Goal: Task Accomplishment & Management: Complete application form

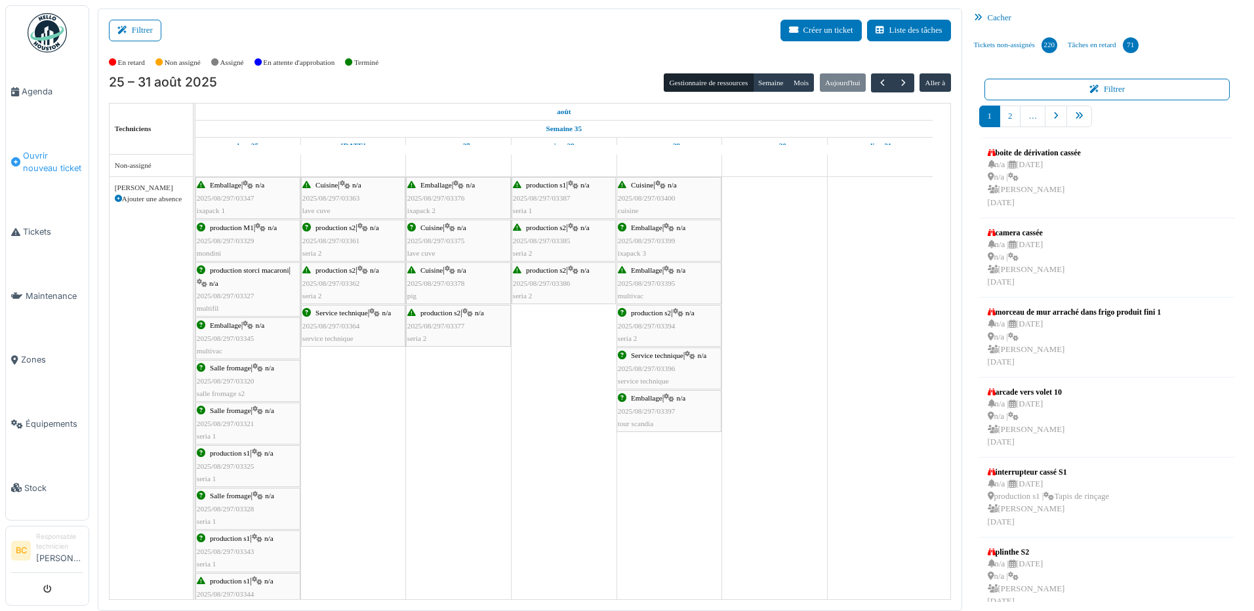
click at [33, 159] on span "Ouvrir nouveau ticket" at bounding box center [53, 162] width 60 height 25
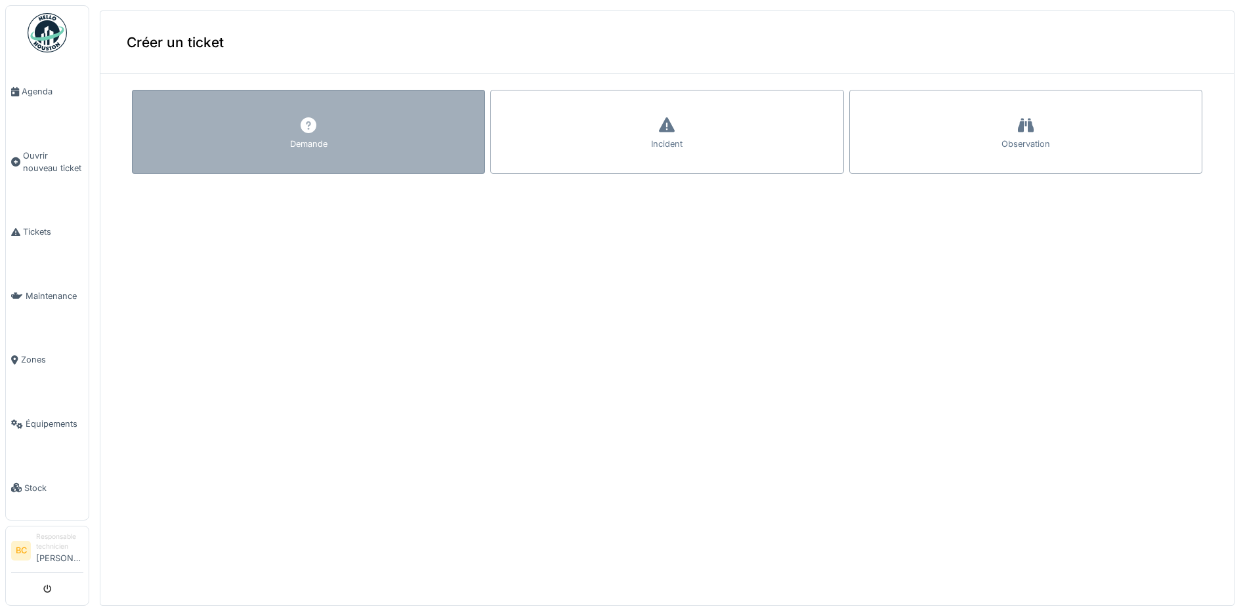
click at [326, 128] on div "Demande" at bounding box center [308, 132] width 353 height 84
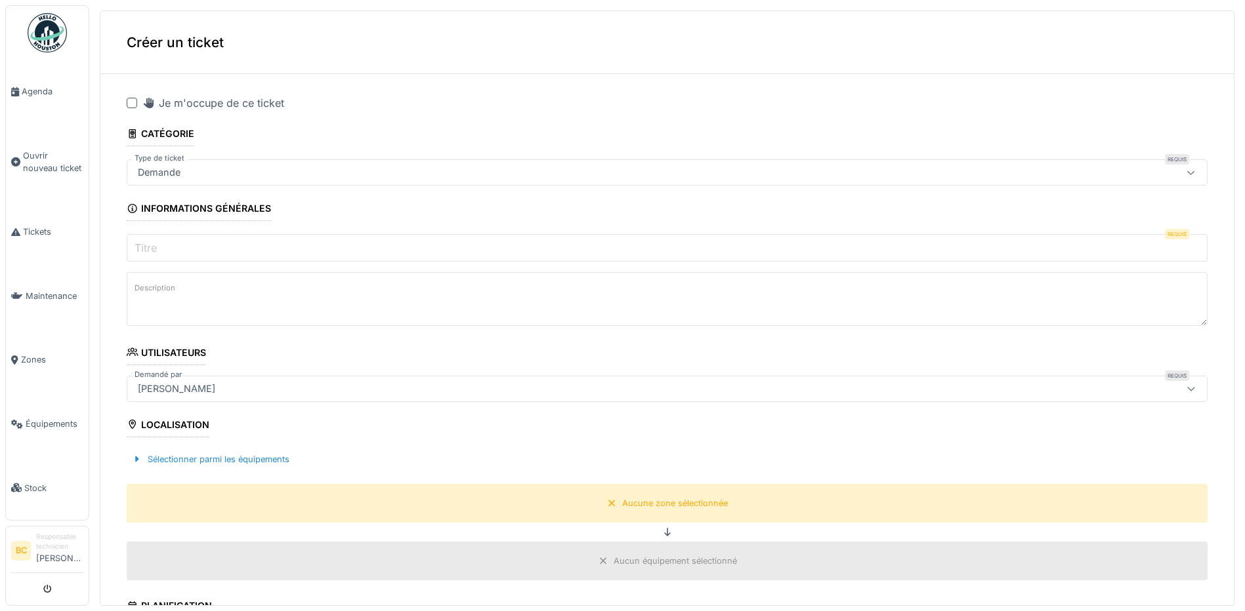
click at [131, 101] on div at bounding box center [132, 103] width 10 height 10
click at [165, 243] on input "Titre" at bounding box center [667, 248] width 1081 height 28
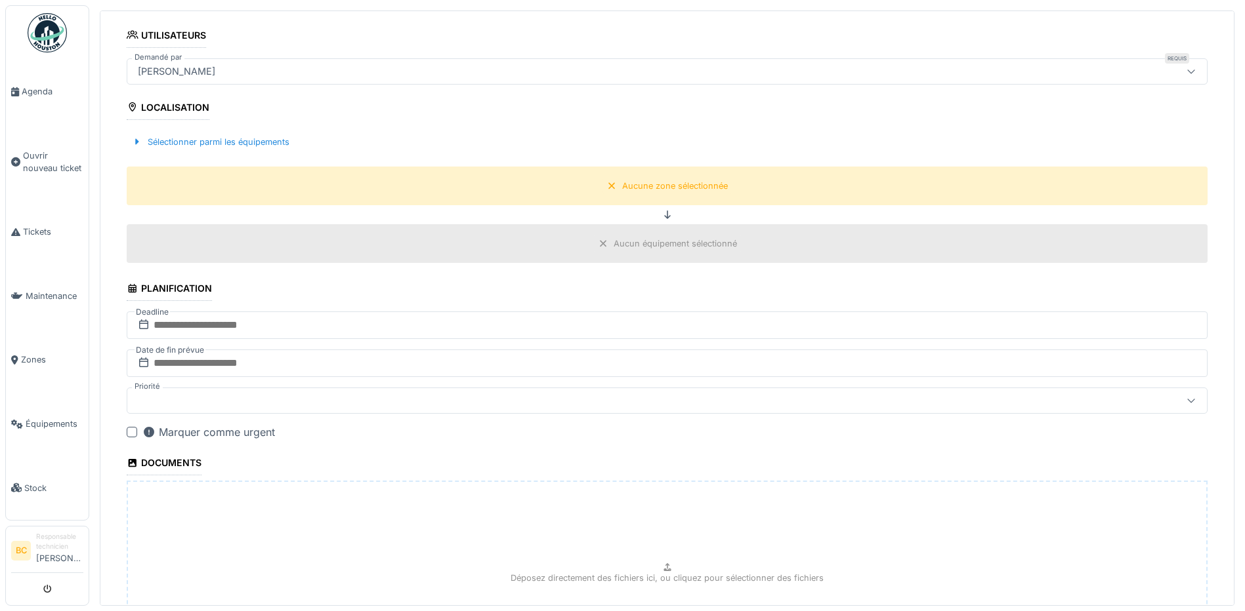
scroll to position [328, 0]
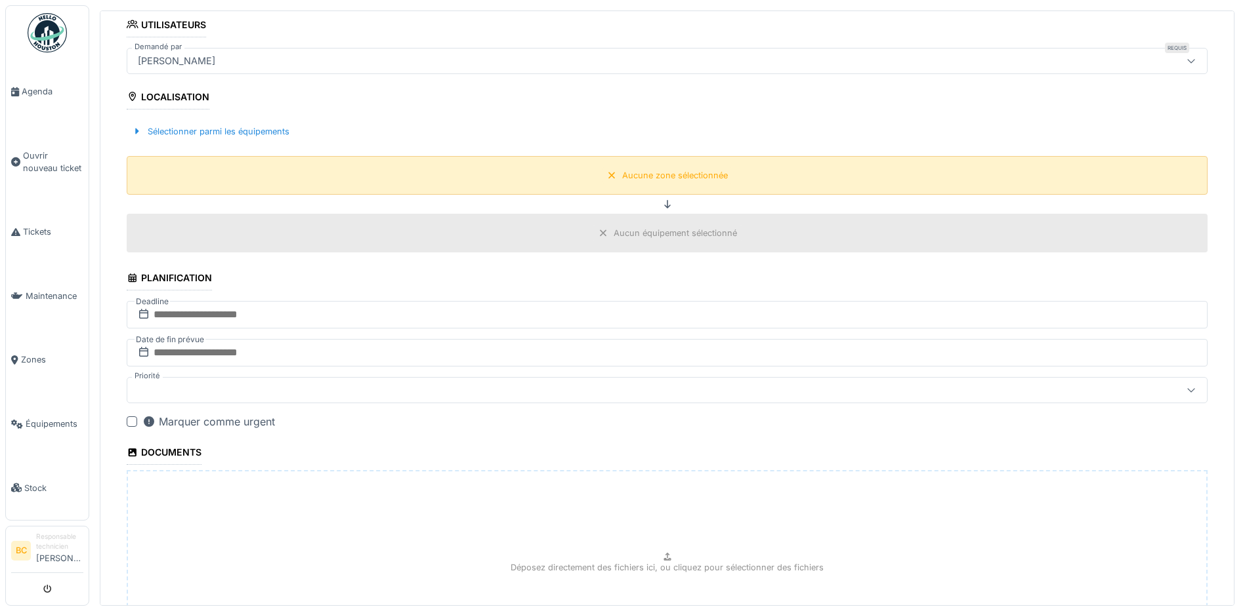
type input "*****"
click at [665, 181] on div "Aucune zone sélectionnée" at bounding box center [675, 175] width 106 height 12
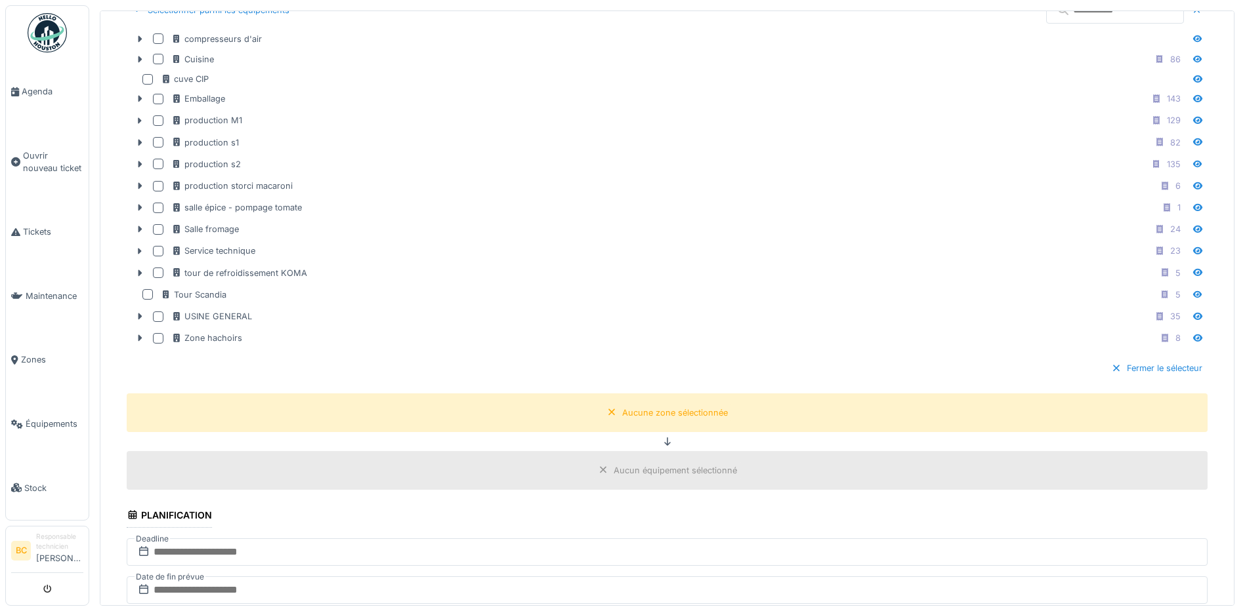
scroll to position [459, 0]
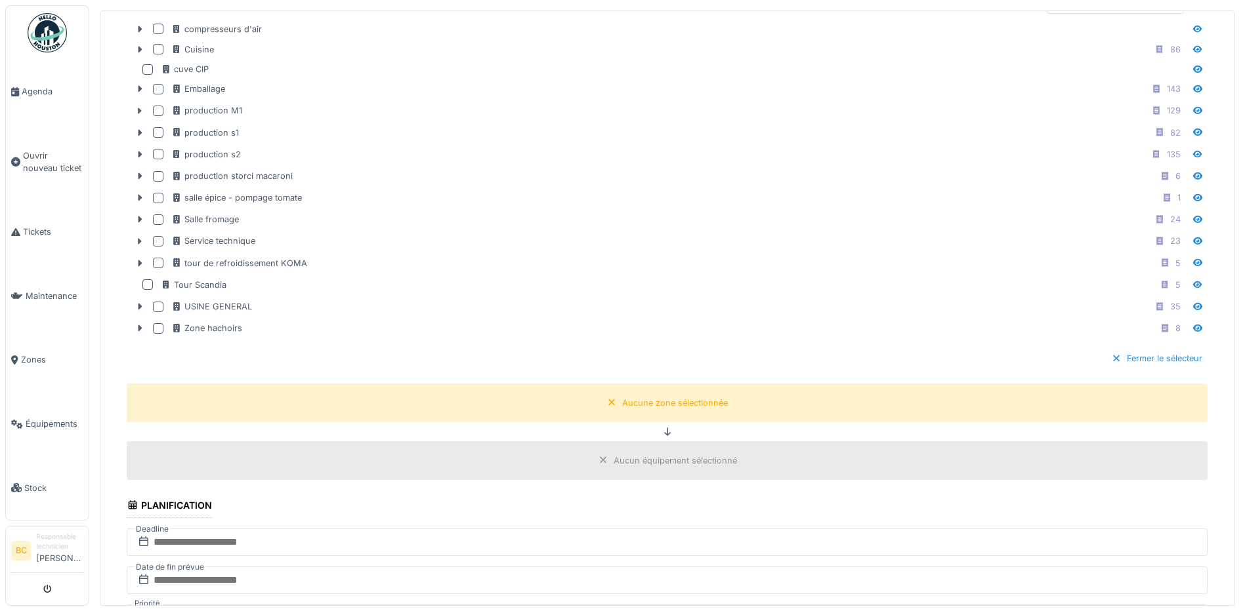
click at [615, 459] on div "Aucun équipement sélectionné" at bounding box center [674, 461] width 123 height 12
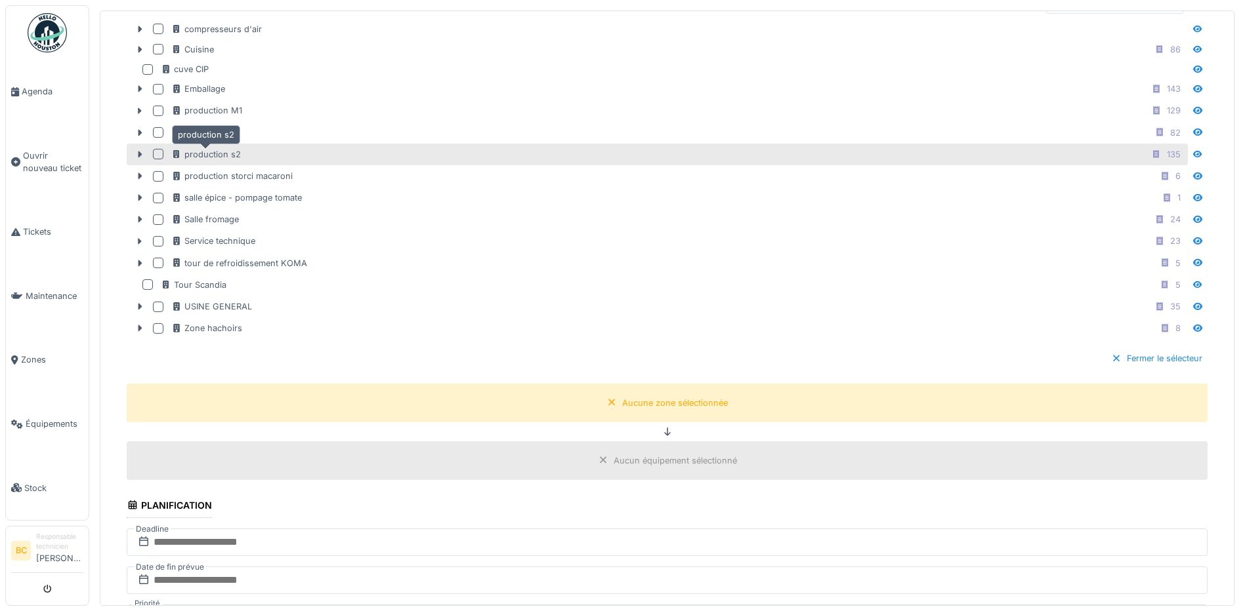
click at [220, 155] on div "production s2" at bounding box center [206, 154] width 70 height 12
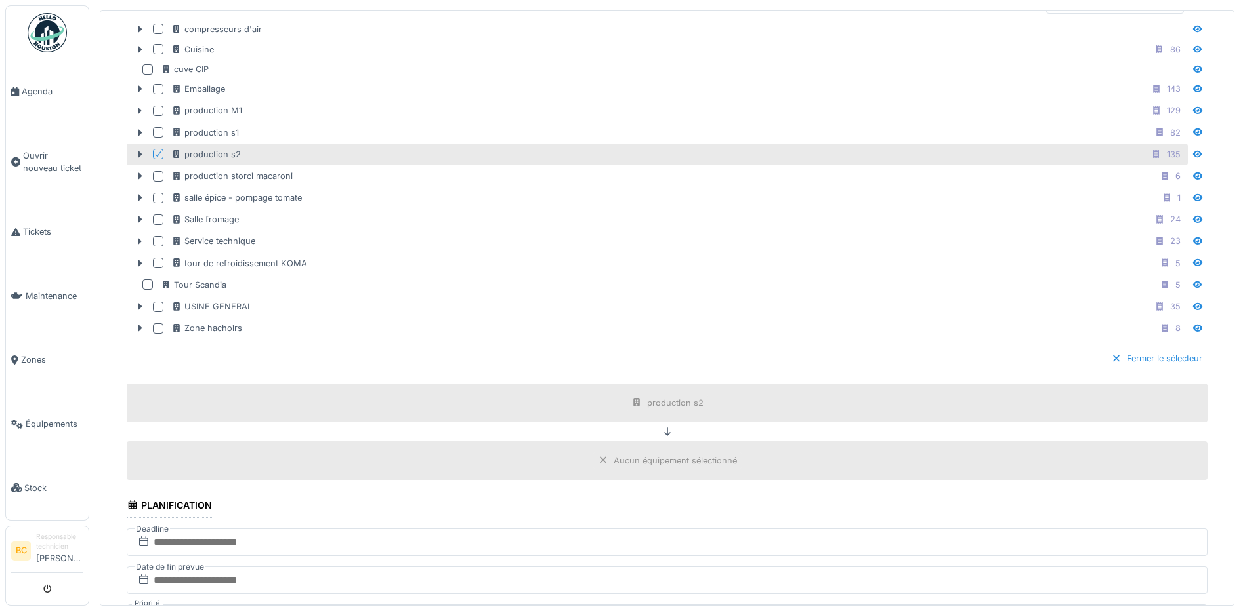
click at [630, 461] on div "Aucun équipement sélectionné" at bounding box center [674, 461] width 123 height 12
click at [1153, 155] on icon at bounding box center [1156, 154] width 7 height 9
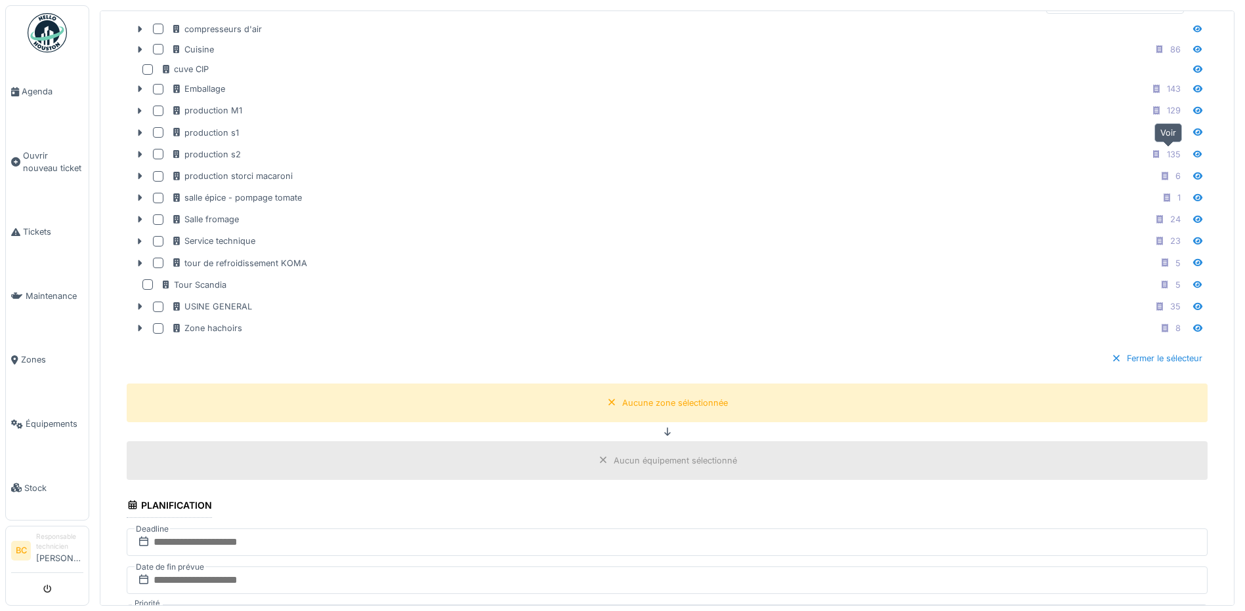
click at [1193, 153] on icon at bounding box center [1197, 153] width 9 height 7
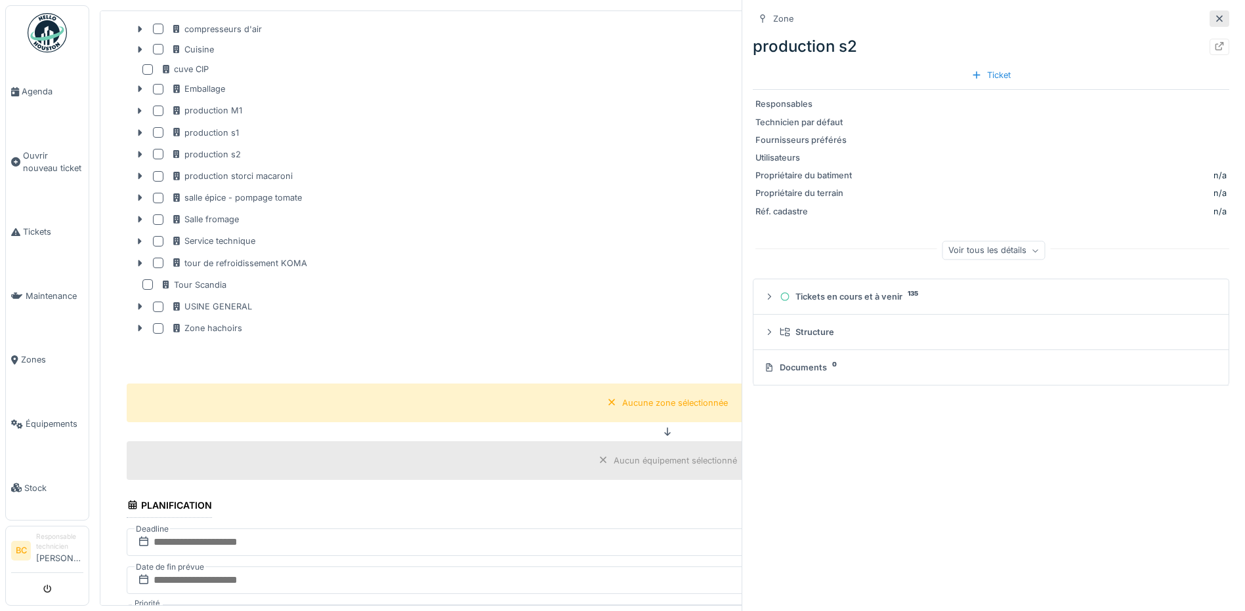
click at [1214, 17] on icon at bounding box center [1219, 18] width 10 height 9
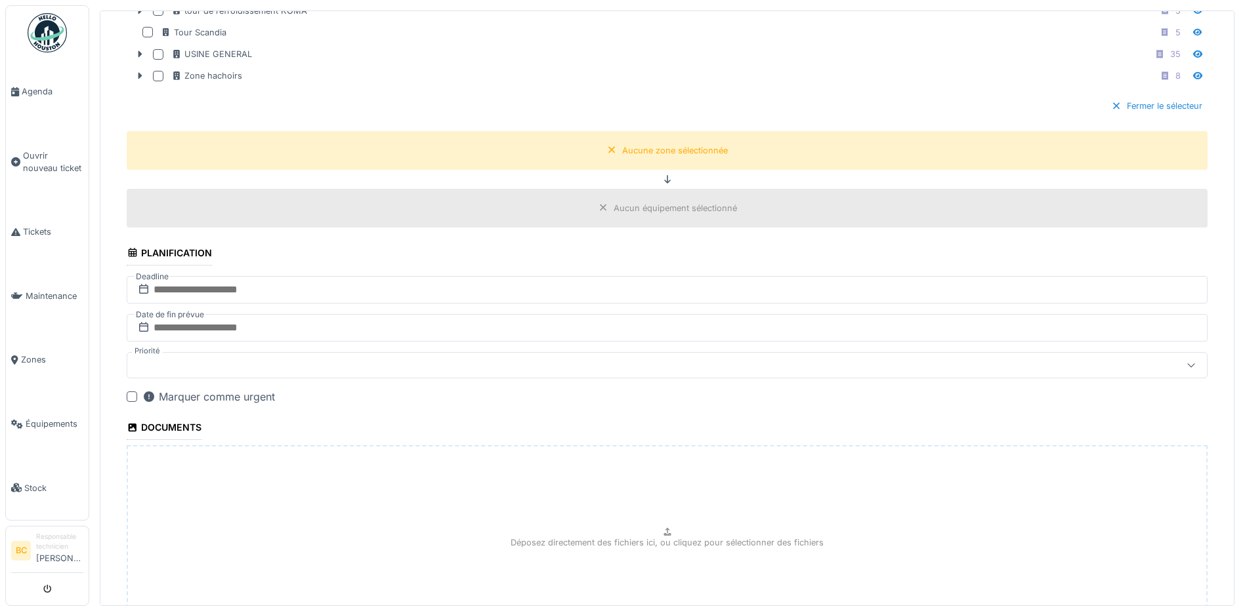
scroll to position [722, 0]
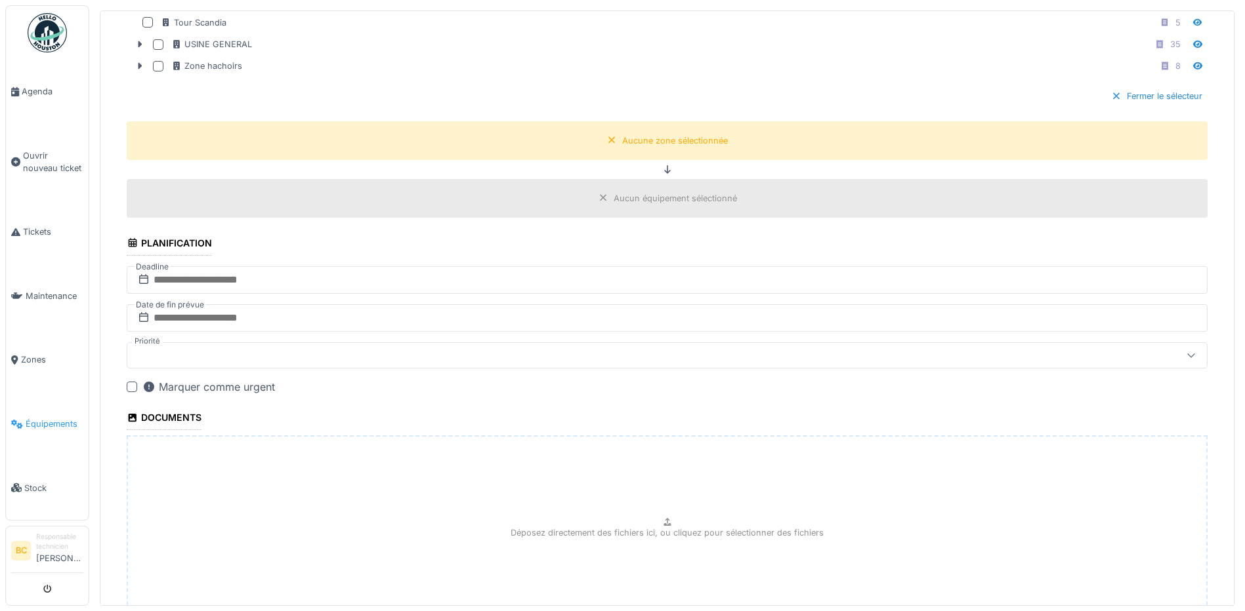
click at [52, 418] on span "Équipements" at bounding box center [55, 424] width 58 height 12
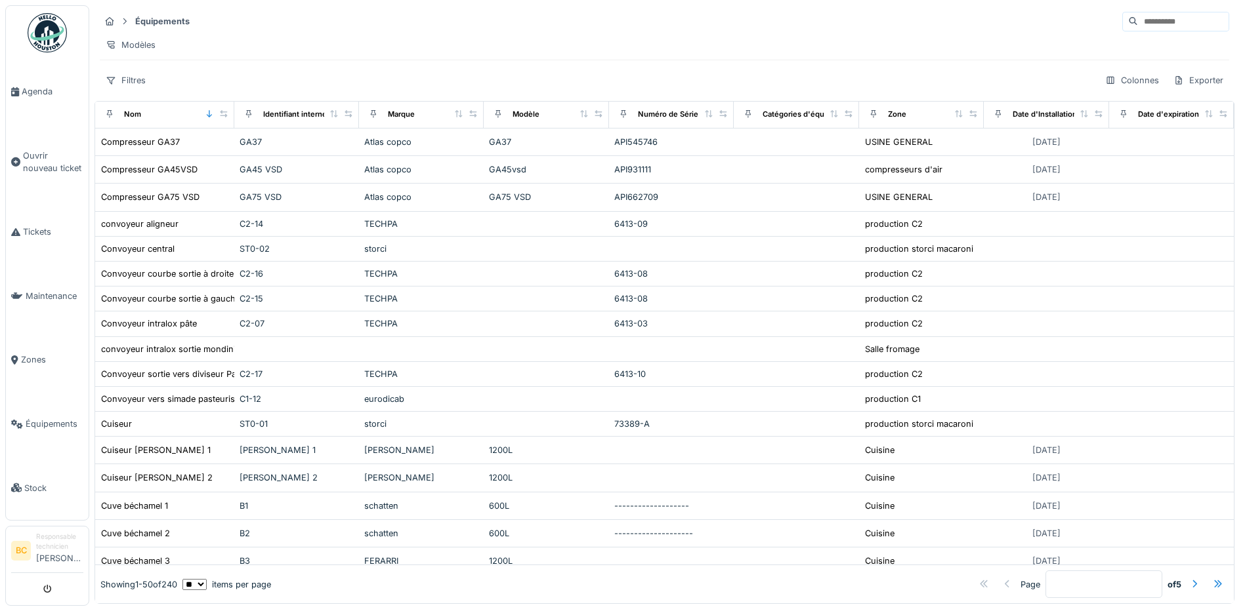
scroll to position [298, 0]
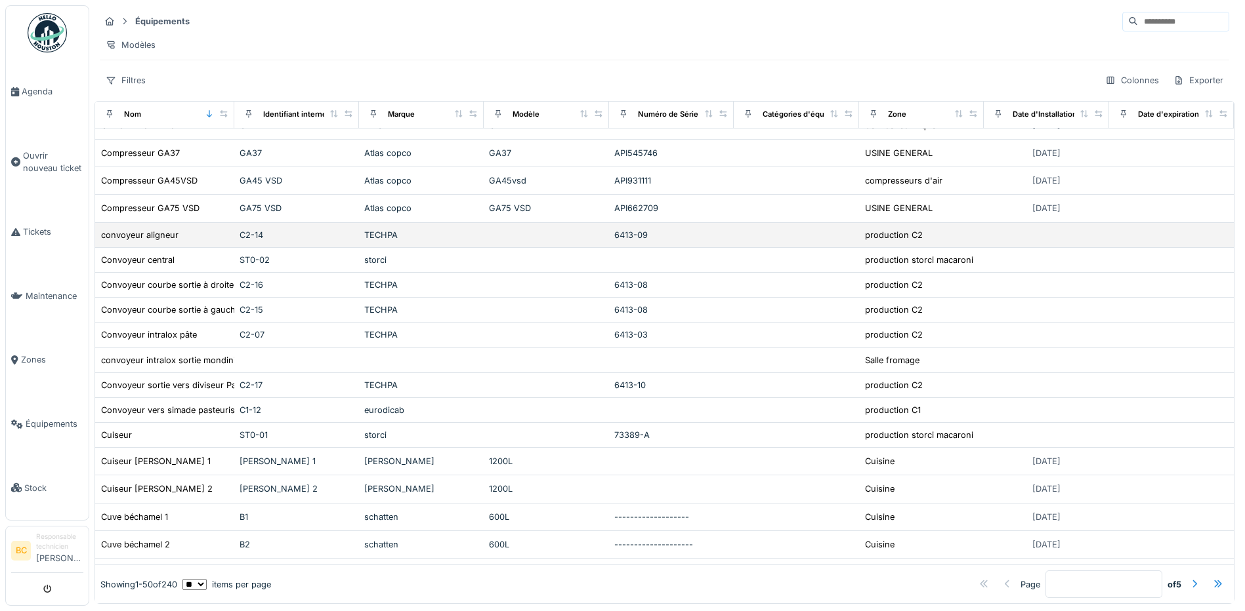
click at [562, 240] on td at bounding box center [546, 235] width 125 height 25
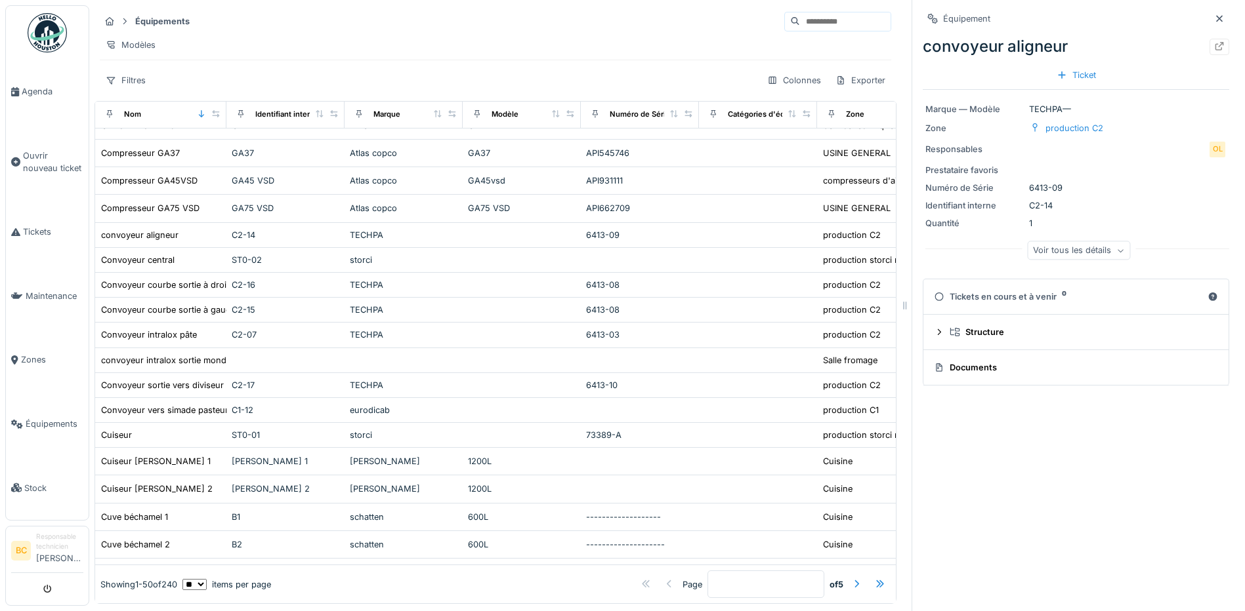
click at [1214, 14] on icon at bounding box center [1219, 18] width 10 height 9
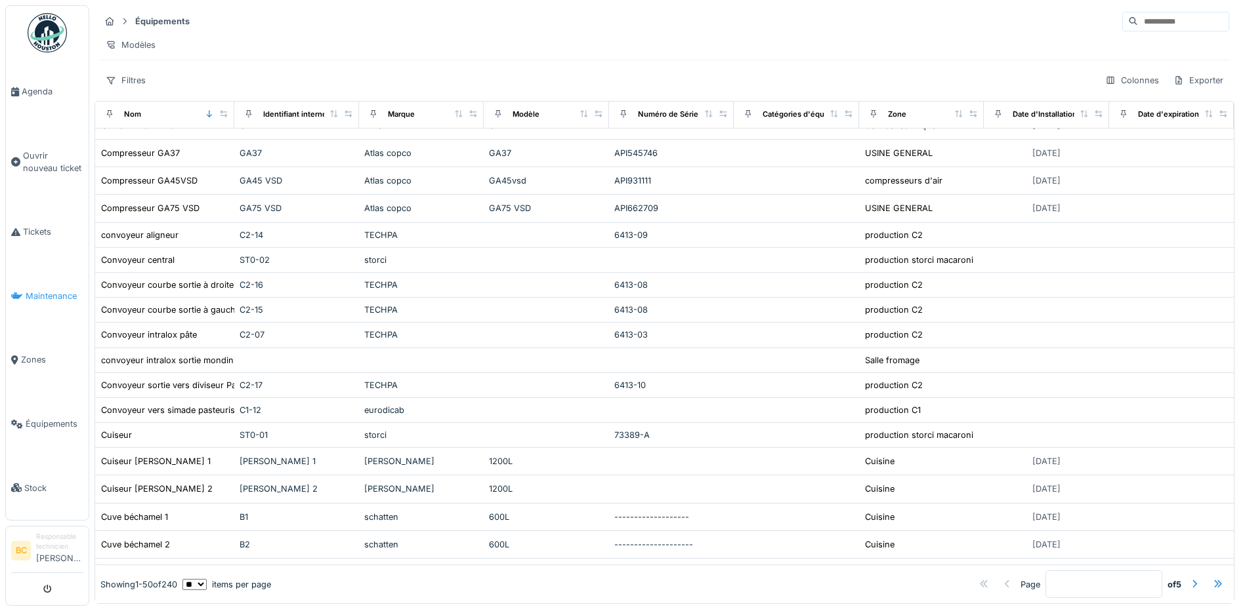
click at [54, 290] on span "Maintenance" at bounding box center [55, 296] width 58 height 12
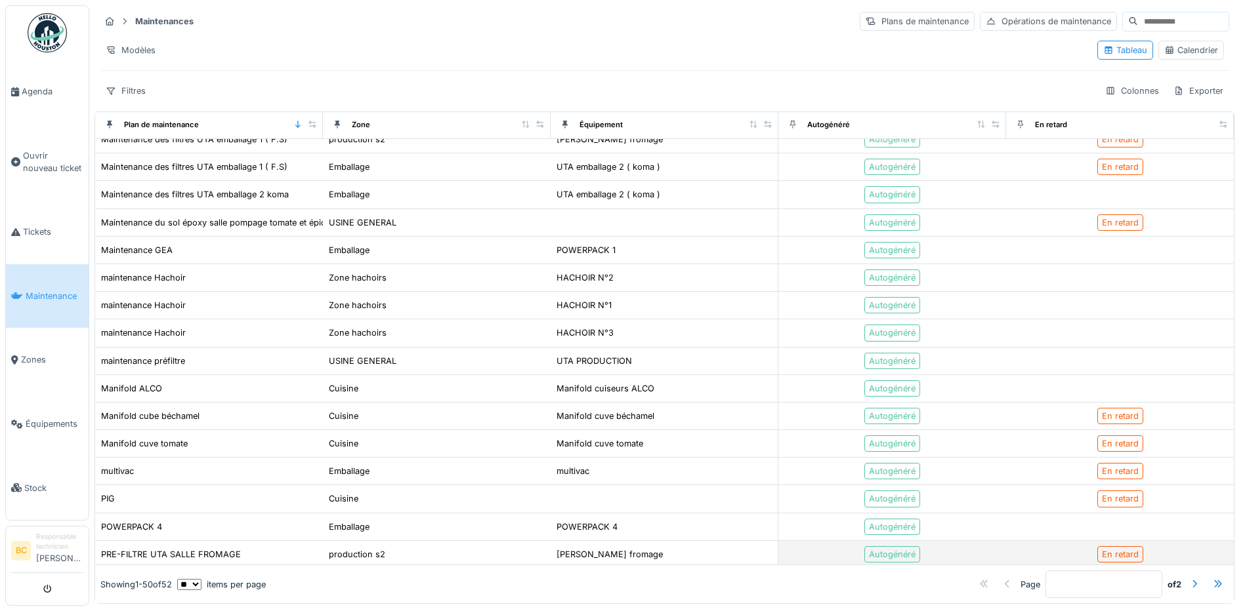
scroll to position [781, 0]
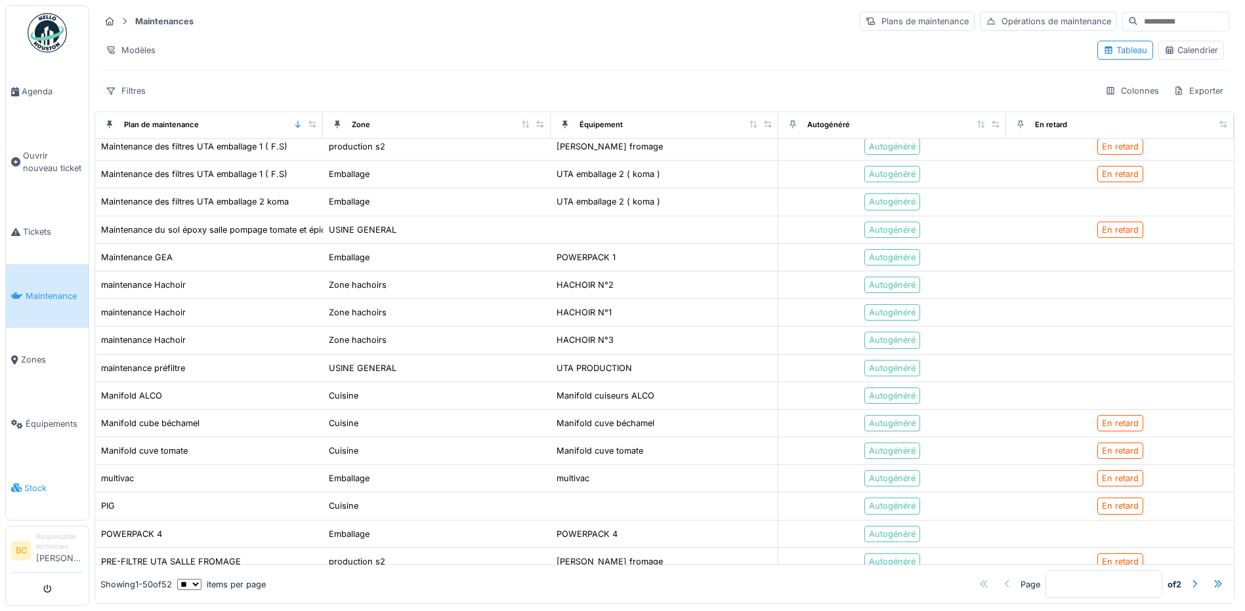
click at [25, 482] on span "Stock" at bounding box center [53, 488] width 59 height 12
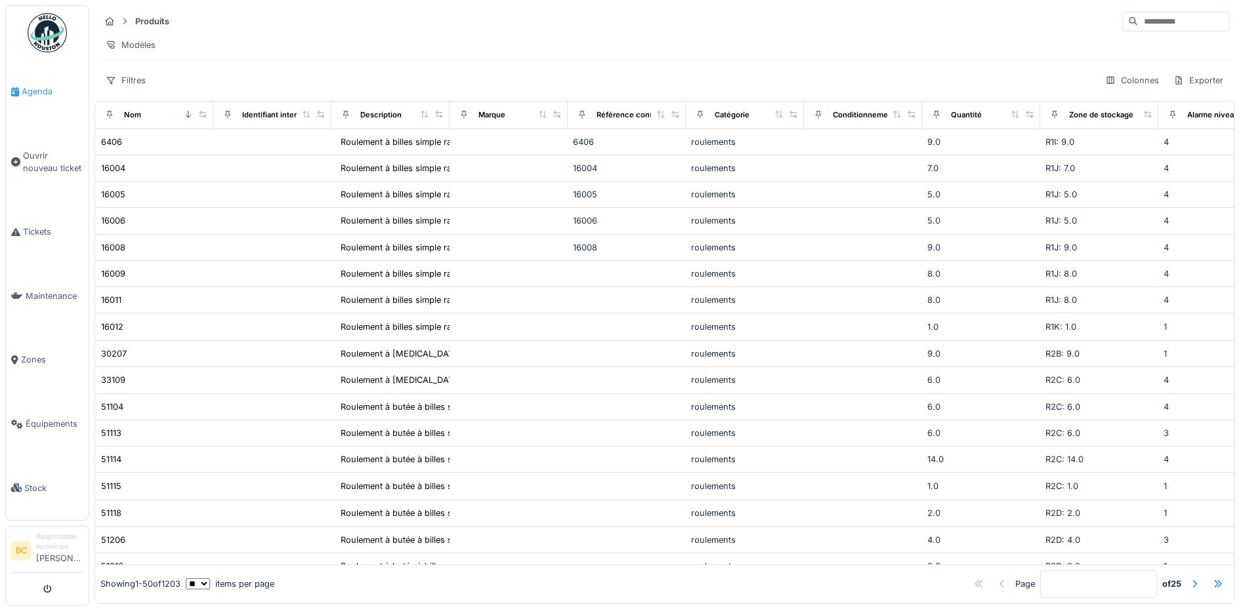
click at [33, 86] on span "Agenda" at bounding box center [53, 91] width 62 height 12
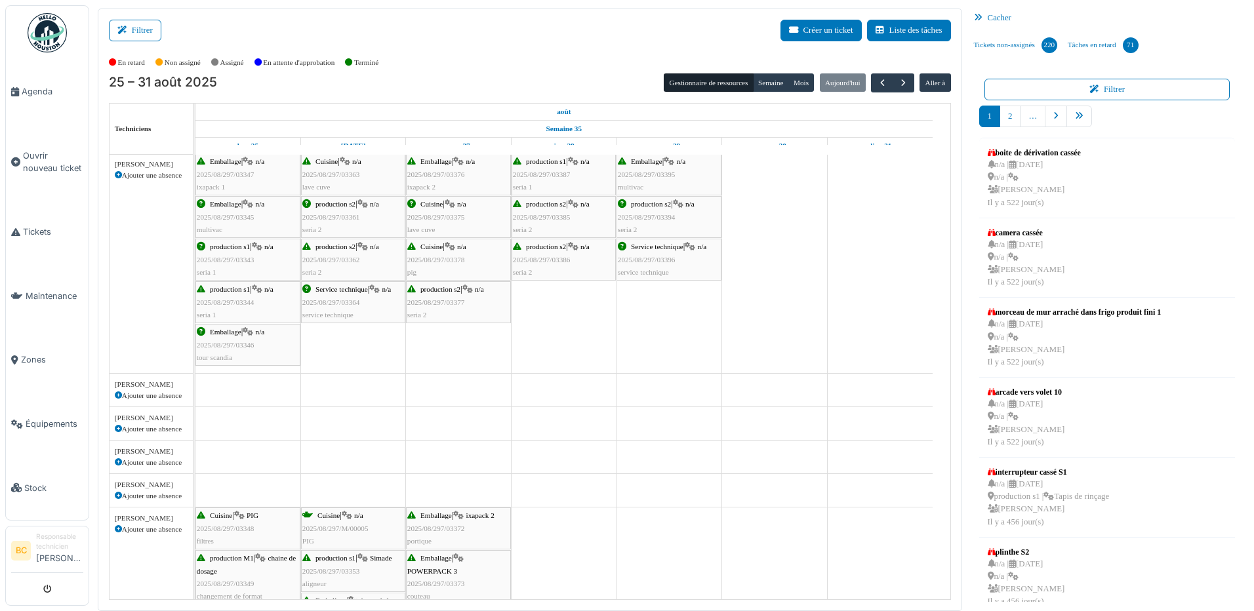
scroll to position [1050, 0]
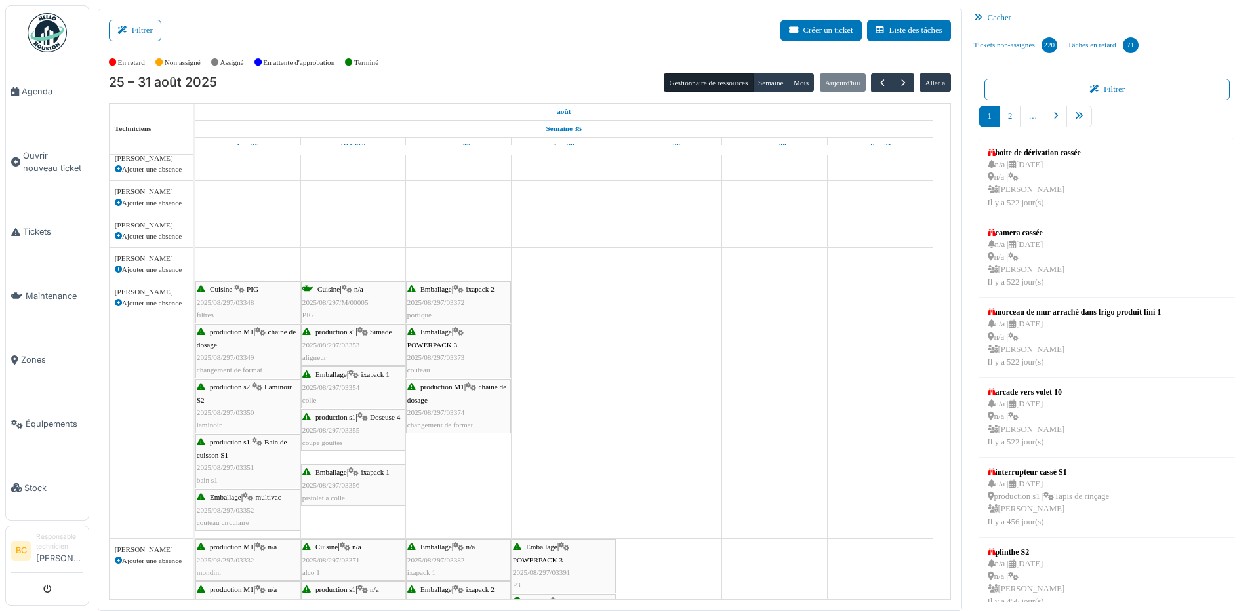
click at [440, 407] on div "production M1 | chaine de dosage 2025/08/297/03374 changement de format" at bounding box center [458, 406] width 102 height 51
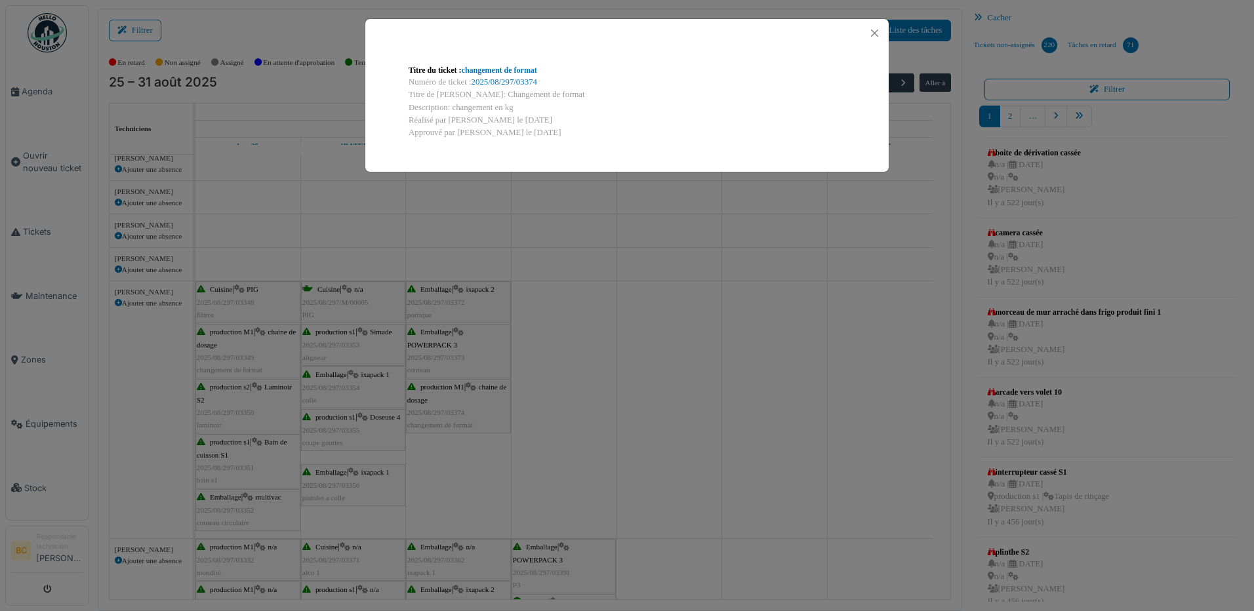
click at [440, 407] on div "Titre du ticket : changement de format Numéro de ticket : 2025/08/297/03374 Tit…" at bounding box center [627, 305] width 1254 height 611
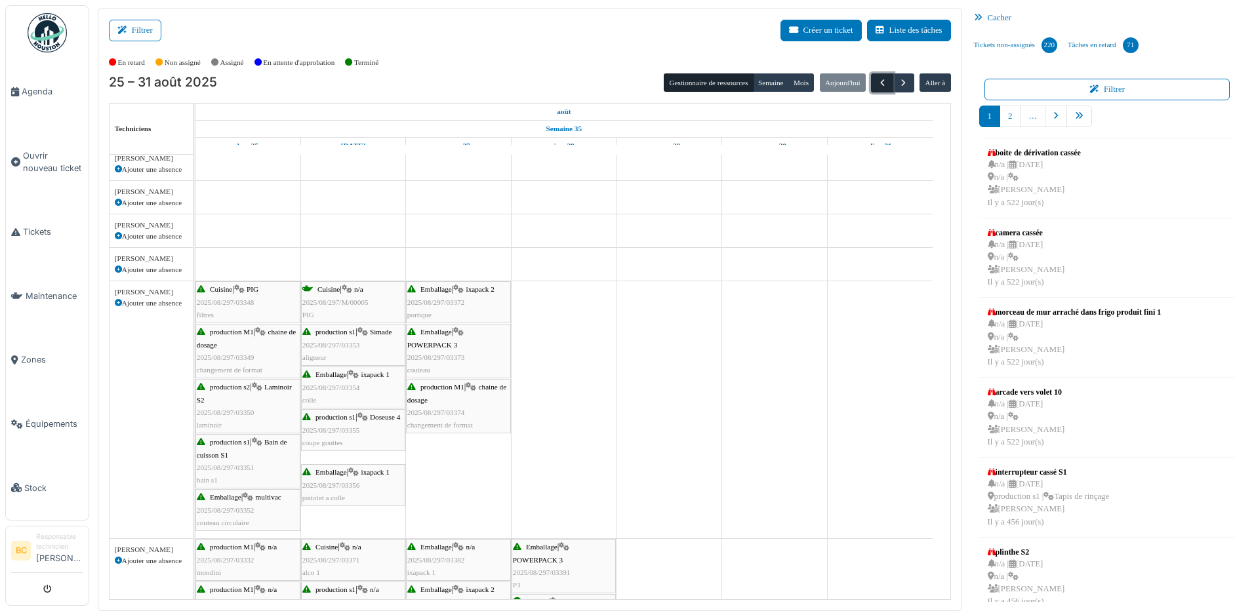
click at [877, 82] on span "button" at bounding box center [882, 82] width 11 height 11
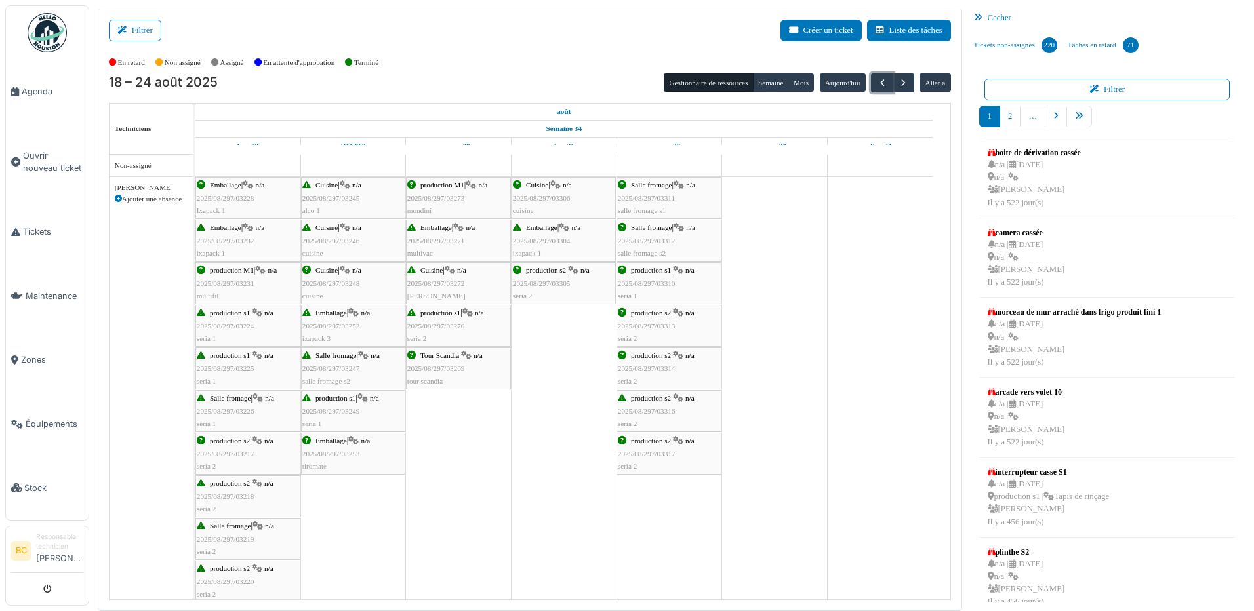
scroll to position [328, 0]
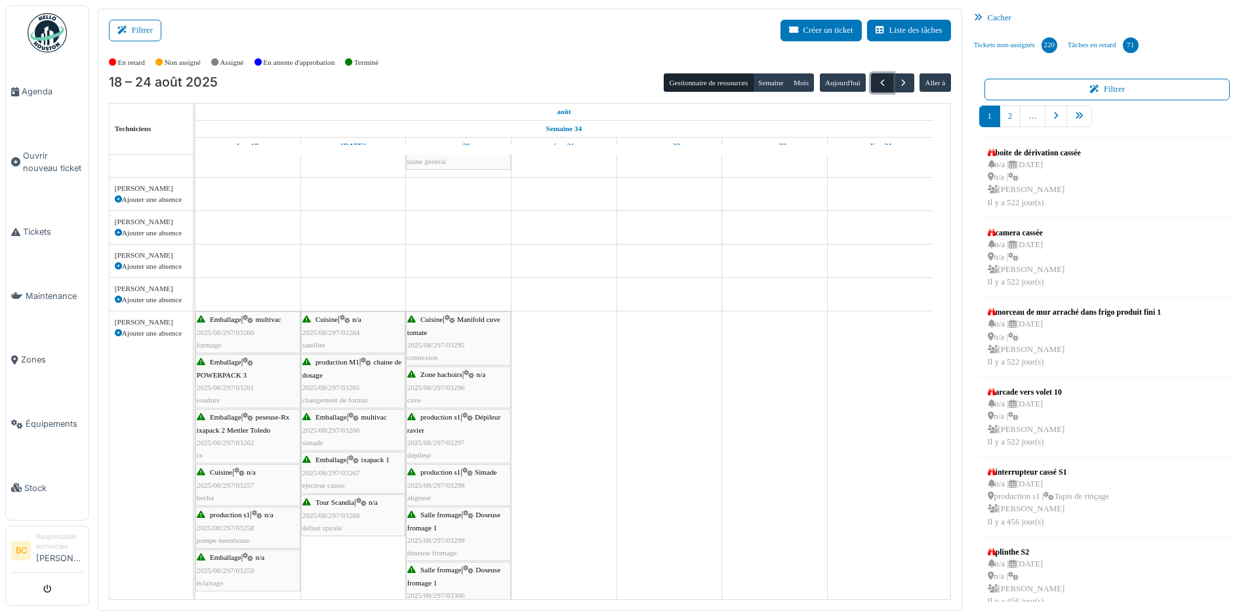
click at [877, 83] on span "button" at bounding box center [882, 82] width 11 height 11
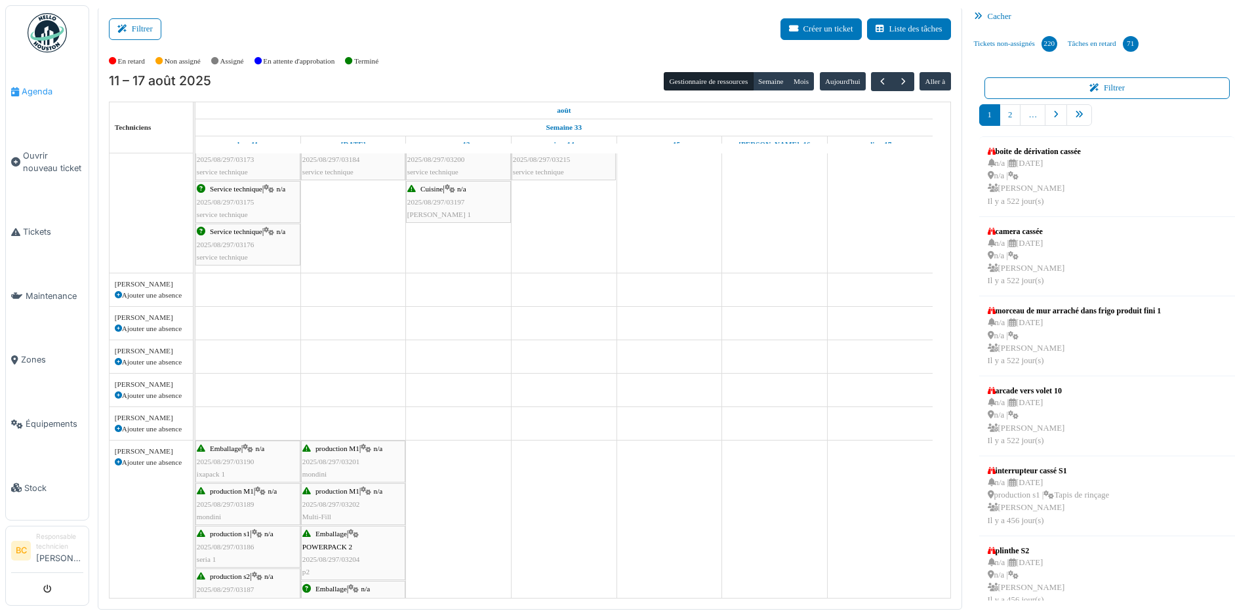
click at [40, 93] on span "Agenda" at bounding box center [53, 91] width 62 height 12
